Goal: Task Accomplishment & Management: Manage account settings

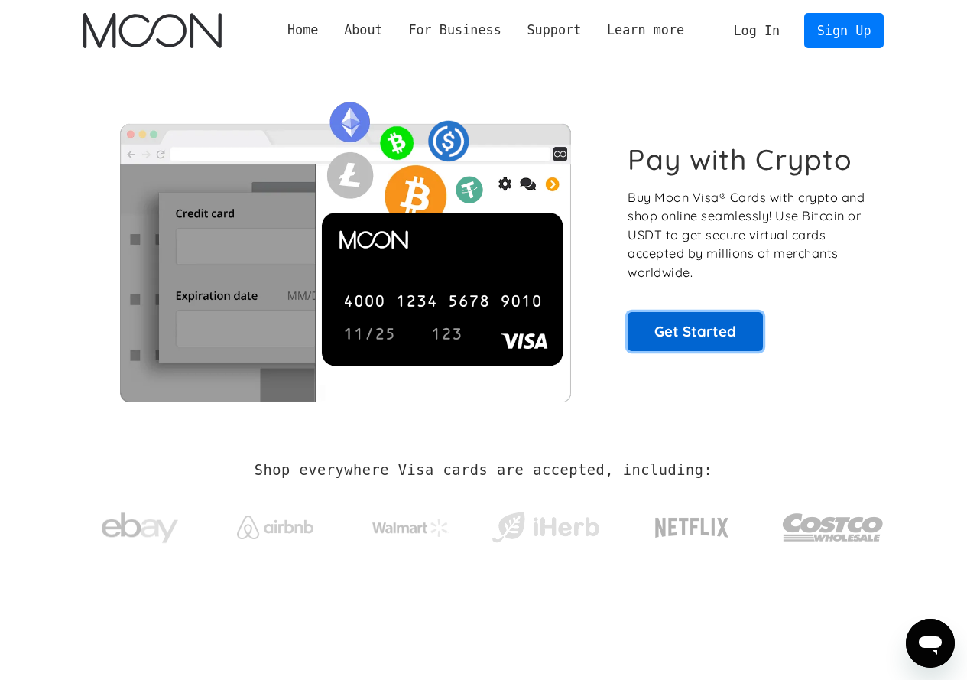
click at [712, 349] on link "Get Started" at bounding box center [695, 331] width 135 height 38
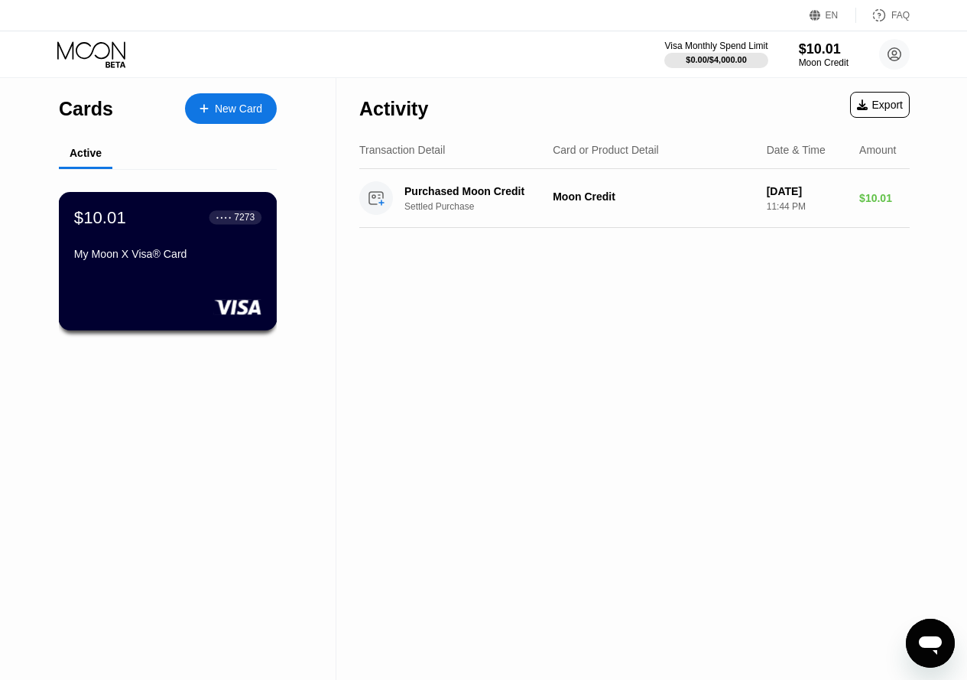
click at [195, 284] on div "$10.01 ● ● ● ● 7273 My Moon X Visa® Card" at bounding box center [168, 261] width 219 height 138
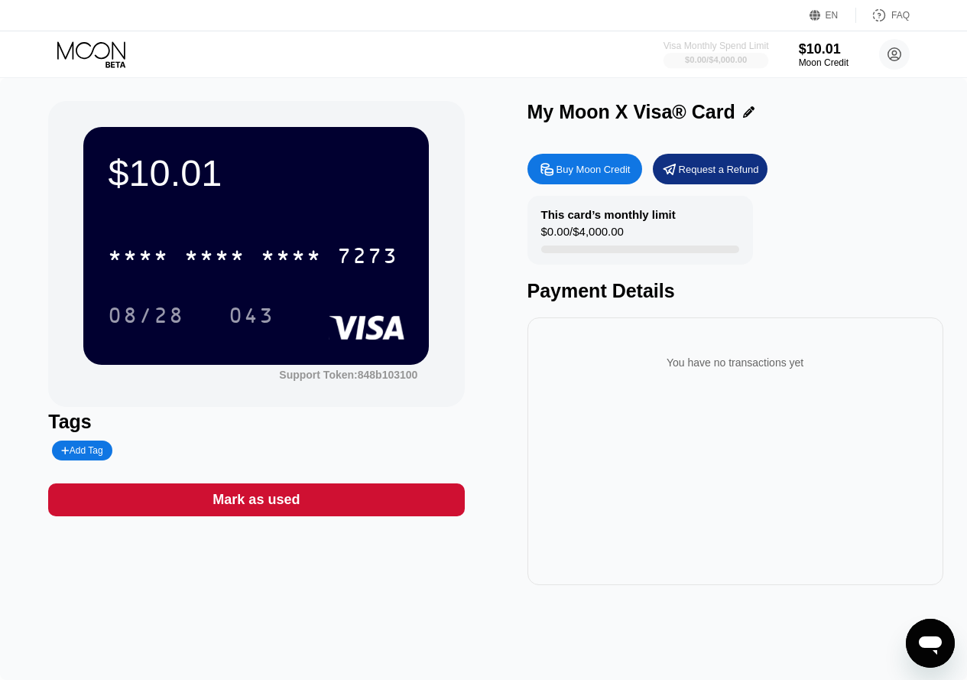
click at [706, 60] on div "$0.00 / $4,000.00" at bounding box center [716, 59] width 62 height 9
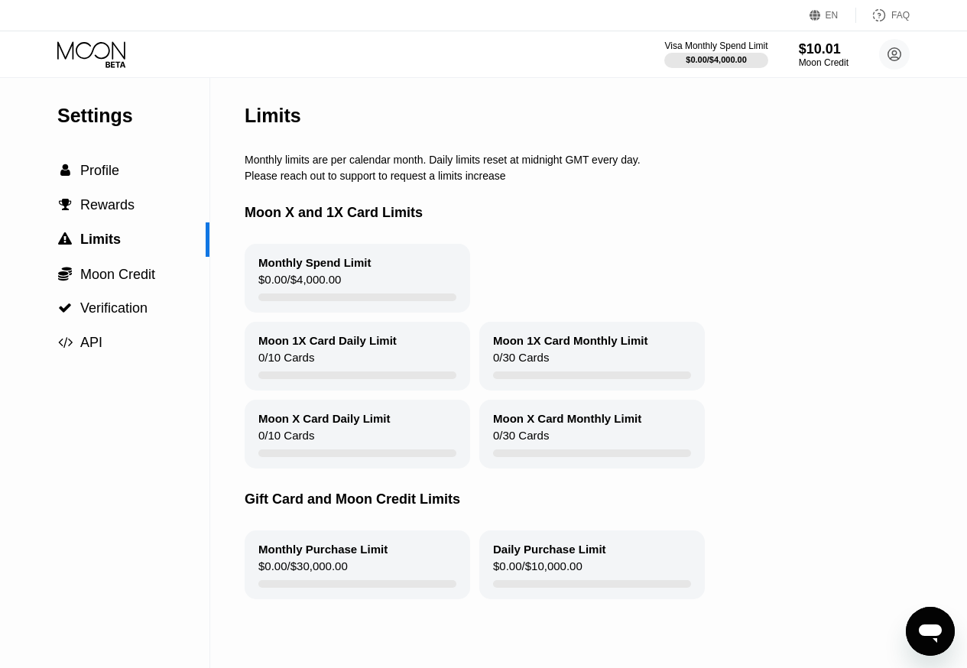
click at [109, 113] on div "Settings" at bounding box center [133, 116] width 152 height 22
click at [97, 31] on div "EN Language Select an item Save FAQ" at bounding box center [483, 15] width 967 height 31
click at [97, 43] on icon at bounding box center [92, 54] width 71 height 27
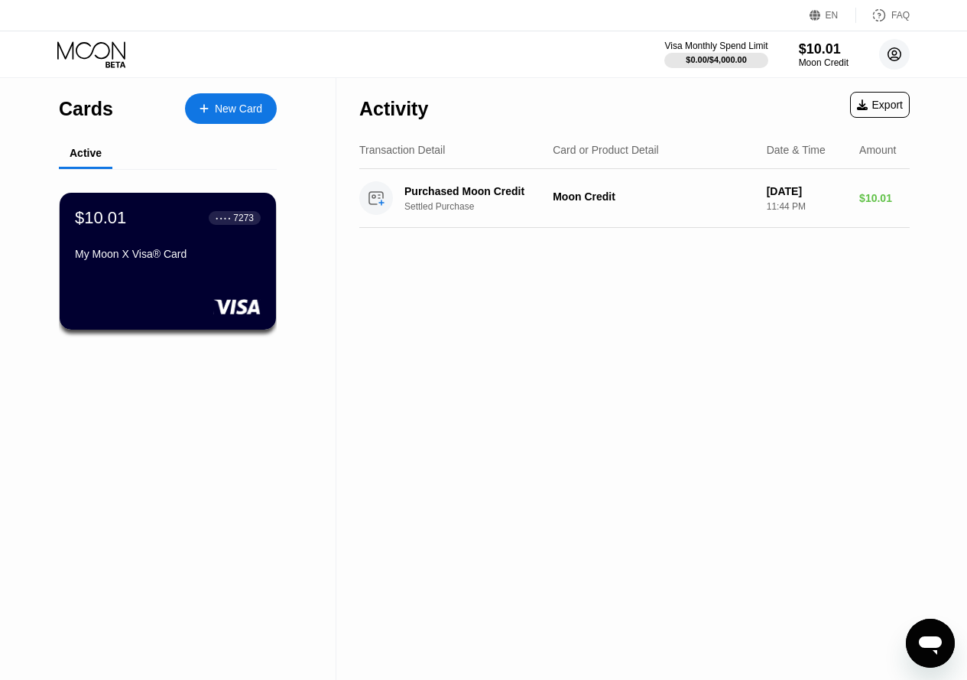
click at [894, 67] on circle at bounding box center [894, 54] width 31 height 31
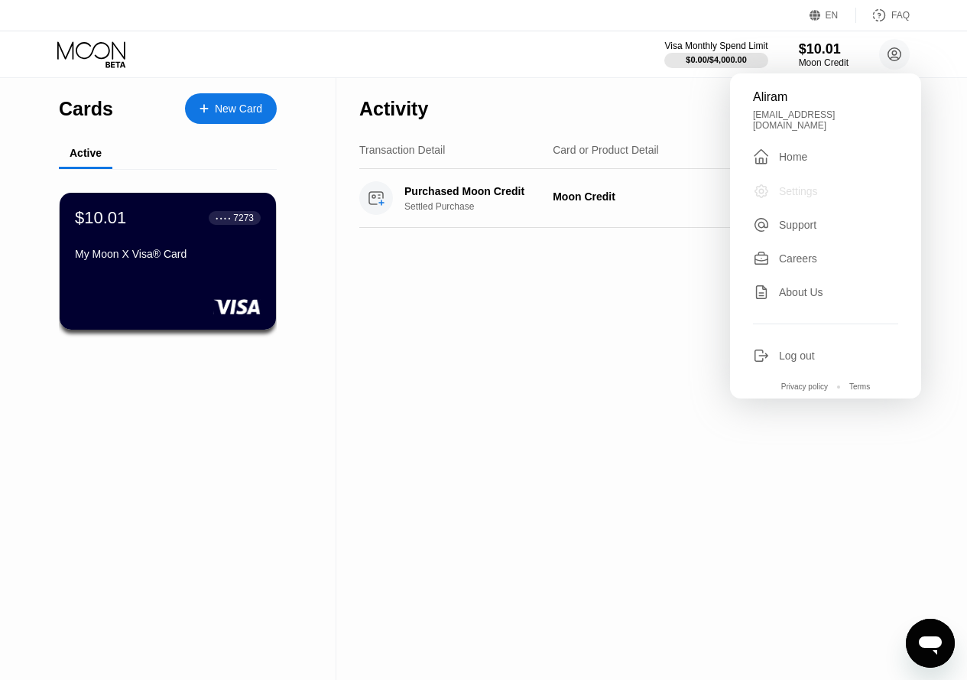
click at [813, 185] on div "Settings" at bounding box center [798, 191] width 39 height 12
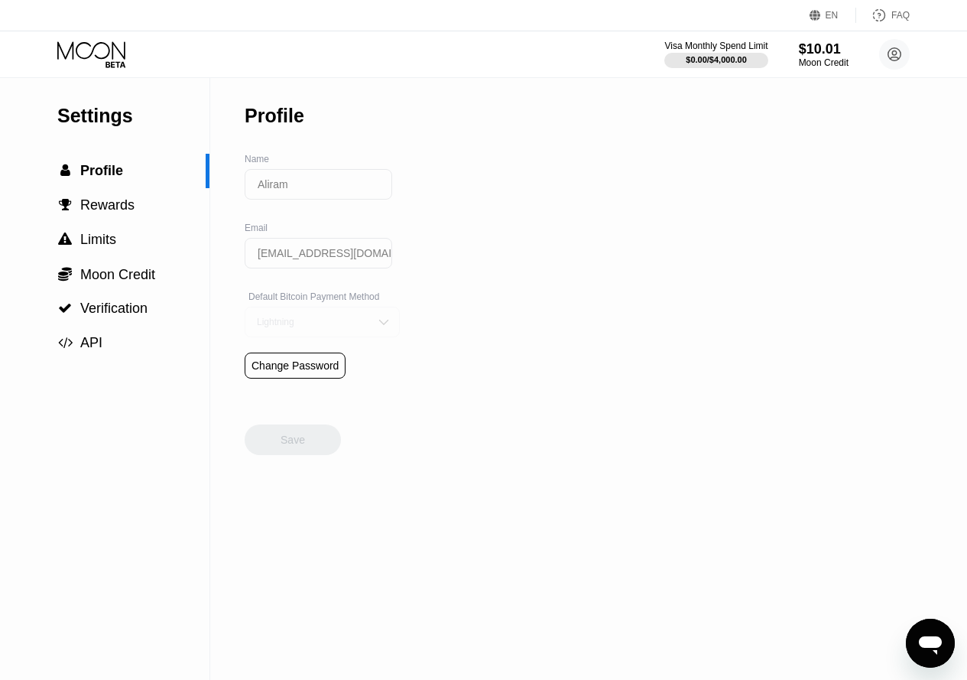
click at [356, 328] on div "Lightning" at bounding box center [322, 322] width 155 height 31
click at [350, 327] on div "Lightning" at bounding box center [310, 322] width 115 height 11
click at [117, 207] on span "Rewards" at bounding box center [107, 204] width 54 height 15
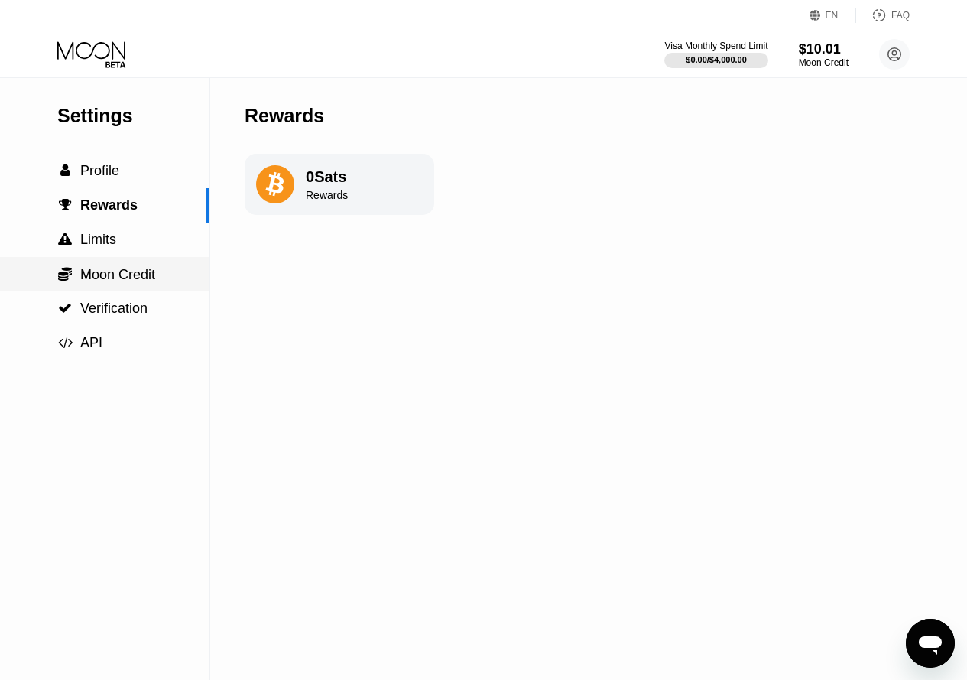
click at [103, 261] on div " Moon Credit" at bounding box center [104, 274] width 209 height 34
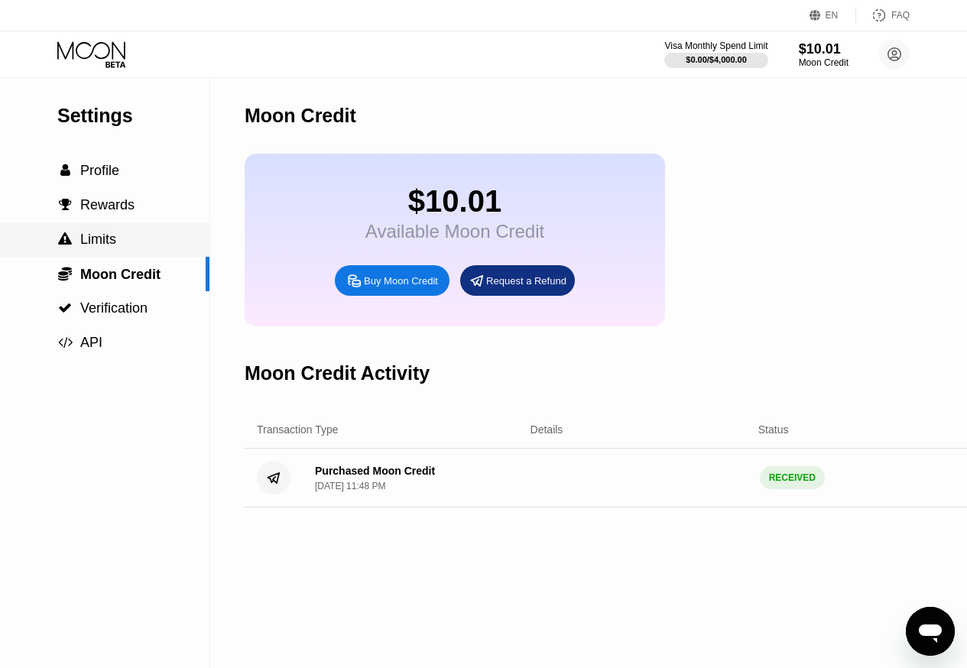
click at [111, 247] on span "Limits" at bounding box center [98, 239] width 36 height 15
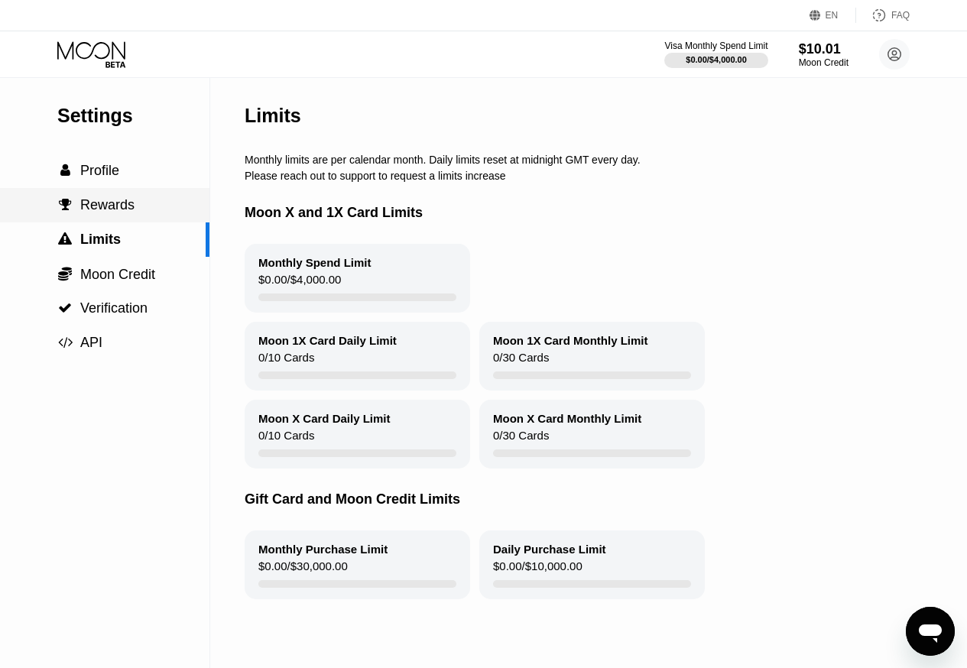
click at [121, 213] on span "Rewards" at bounding box center [107, 204] width 54 height 15
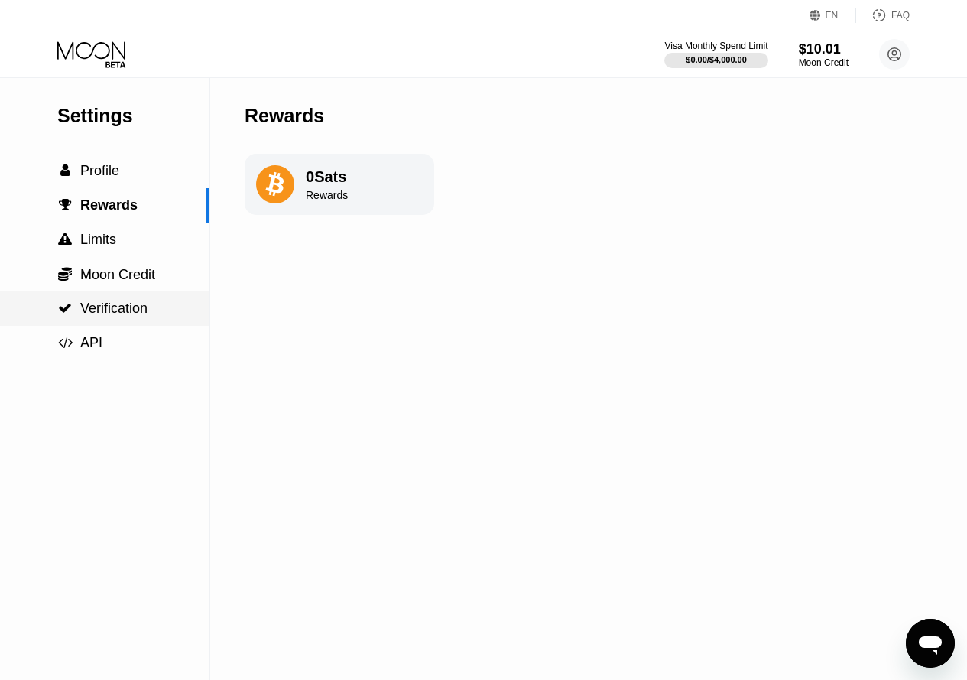
click at [151, 303] on div " Verification" at bounding box center [104, 308] width 209 height 16
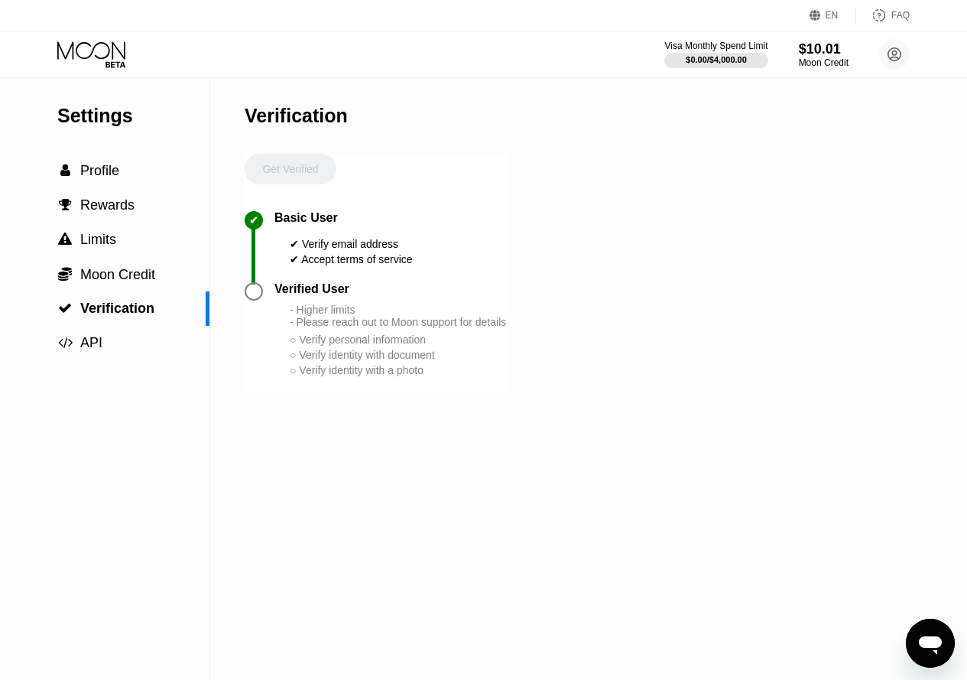
drag, startPoint x: 571, startPoint y: 326, endPoint x: 547, endPoint y: 320, distance: 24.3
click at [547, 320] on div "Settings  Profile  Rewards  Limits  Moon Credit  Verification  API Verifi…" at bounding box center [483, 379] width 967 height 602
drag, startPoint x: 369, startPoint y: 292, endPoint x: 334, endPoint y: 292, distance: 35.2
click at [359, 292] on div "Verified User" at bounding box center [390, 289] width 232 height 14
click at [328, 296] on div "Verified User" at bounding box center [311, 289] width 75 height 14
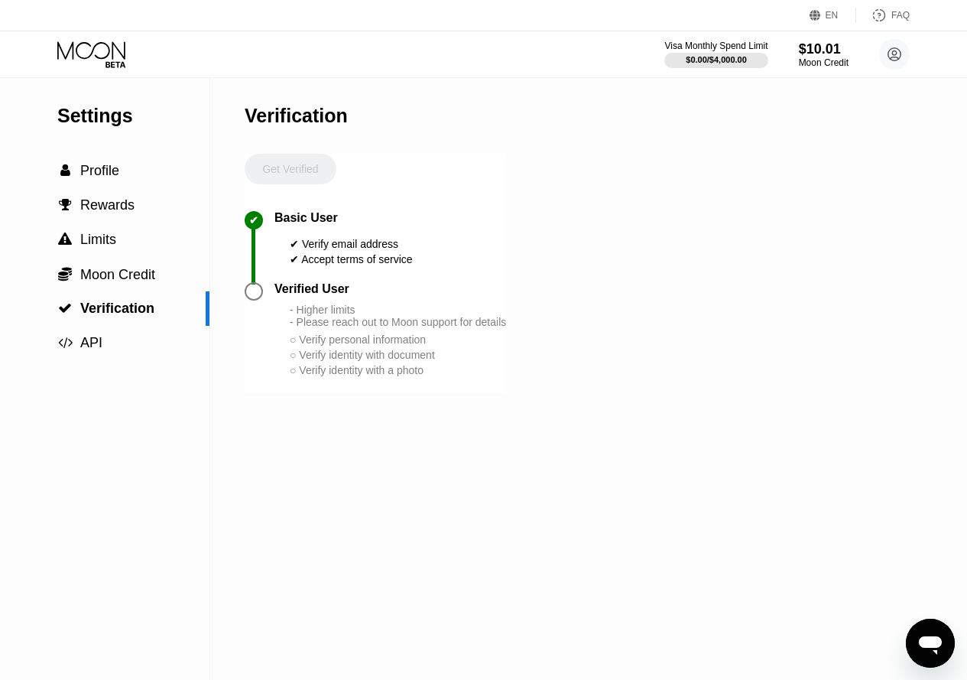
click at [348, 296] on div "Verified User" at bounding box center [311, 289] width 75 height 14
drag, startPoint x: 313, startPoint y: 247, endPoint x: 398, endPoint y: 261, distance: 86.1
click at [387, 260] on div "✔ Verify email address ✔ Accept terms of service" at bounding box center [351, 249] width 123 height 34
click at [393, 265] on div "✔ Accept terms of service" at bounding box center [351, 259] width 123 height 12
drag, startPoint x: 314, startPoint y: 273, endPoint x: 342, endPoint y: 286, distance: 30.4
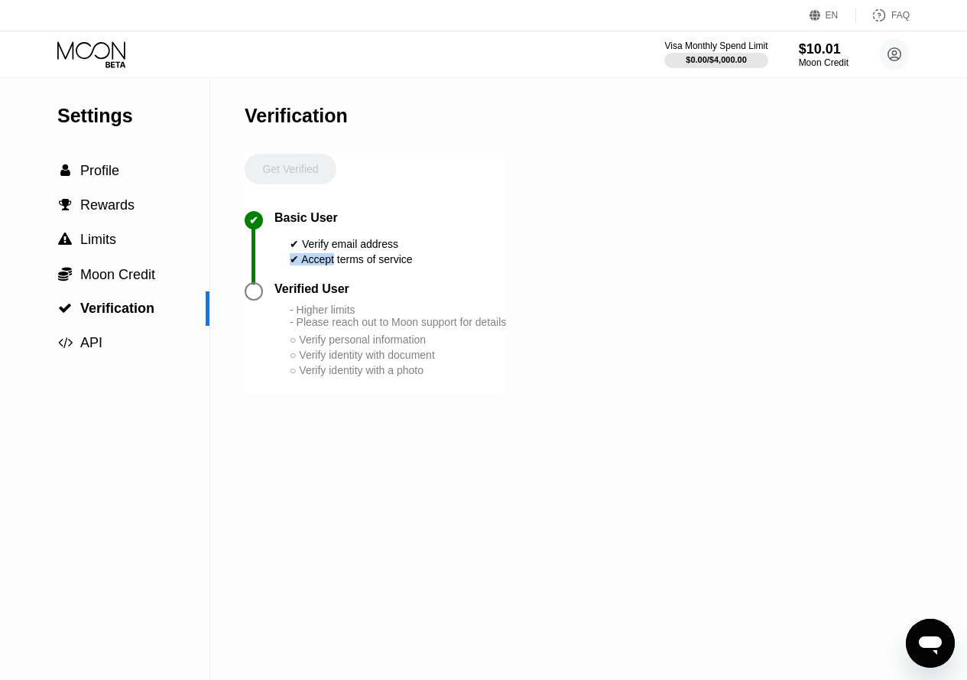
click at [347, 279] on div "✔ Basic User ✔ Verify email address ✔ Accept terms of service" at bounding box center [375, 246] width 261 height 71
click at [99, 347] on span "API" at bounding box center [91, 342] width 22 height 15
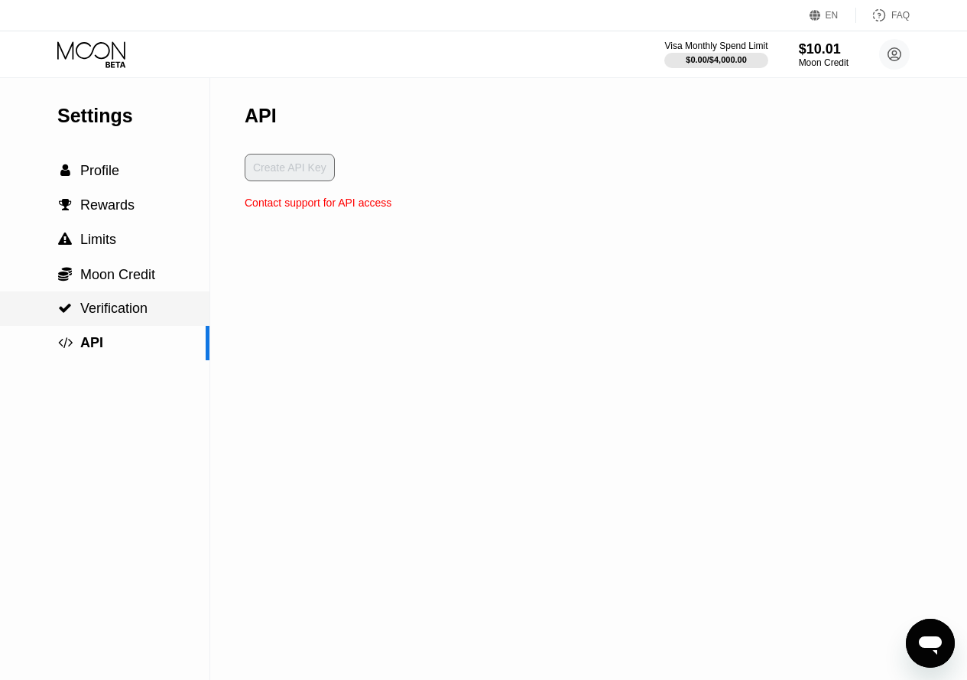
click at [124, 316] on span "Verification" at bounding box center [113, 307] width 67 height 15
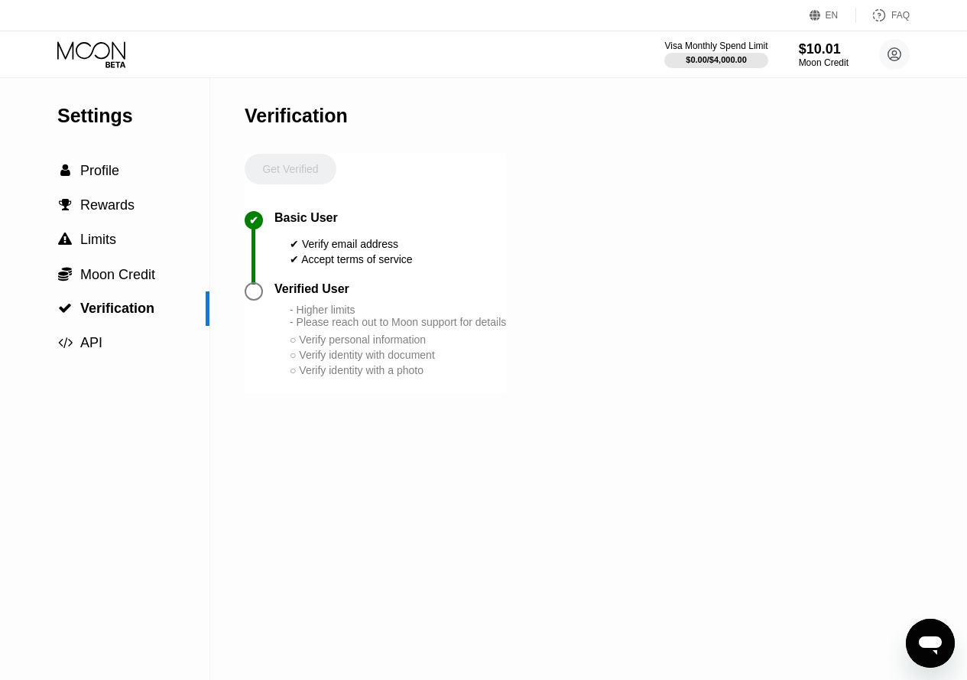
click at [343, 328] on div "- Higher limits - Please reach out to Moon support for details" at bounding box center [398, 316] width 216 height 24
click at [266, 295] on div at bounding box center [260, 291] width 30 height 18
click at [258, 300] on div at bounding box center [254, 291] width 18 height 18
click at [314, 165] on div "Get Verified" at bounding box center [291, 182] width 92 height 57
click at [99, 50] on icon at bounding box center [92, 54] width 71 height 27
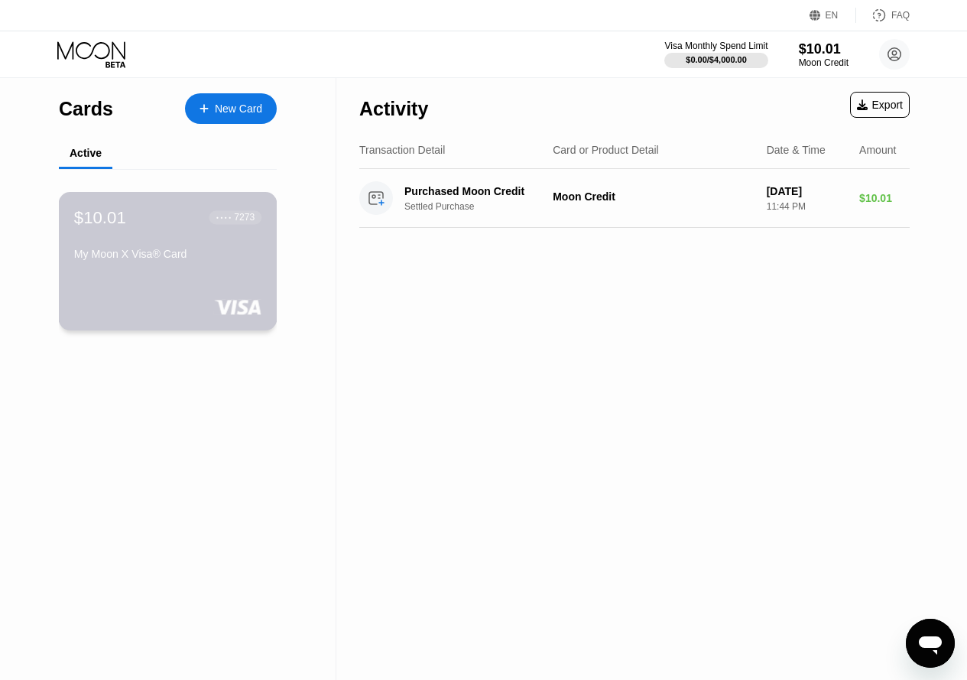
click at [186, 251] on div "$10.01 ● ● ● ● 7273 My Moon X Visa® Card" at bounding box center [167, 236] width 187 height 59
